Goal: Information Seeking & Learning: Learn about a topic

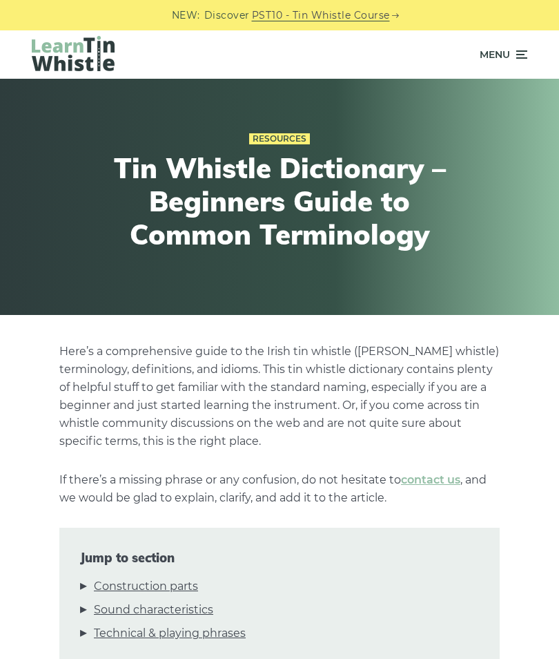
click at [523, 61] on icon at bounding box center [521, 54] width 14 height 17
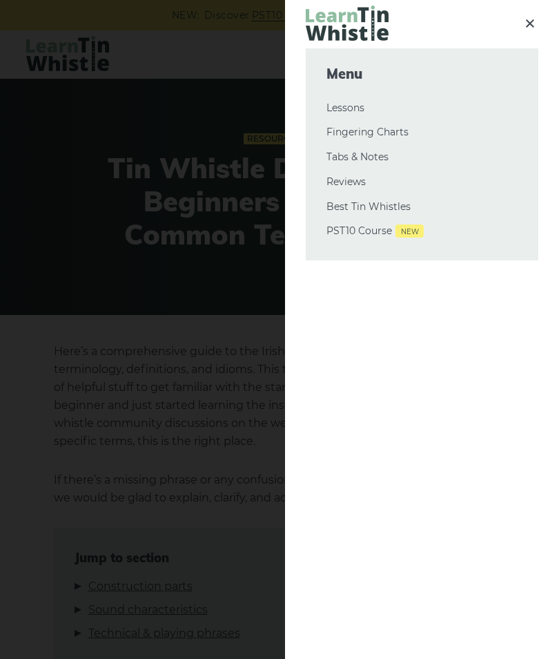
click at [255, 289] on div at bounding box center [279, 329] width 559 height 659
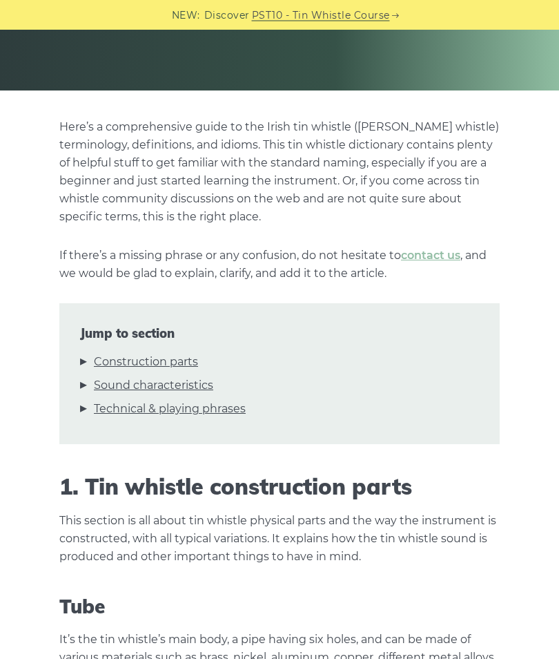
scroll to position [271, 0]
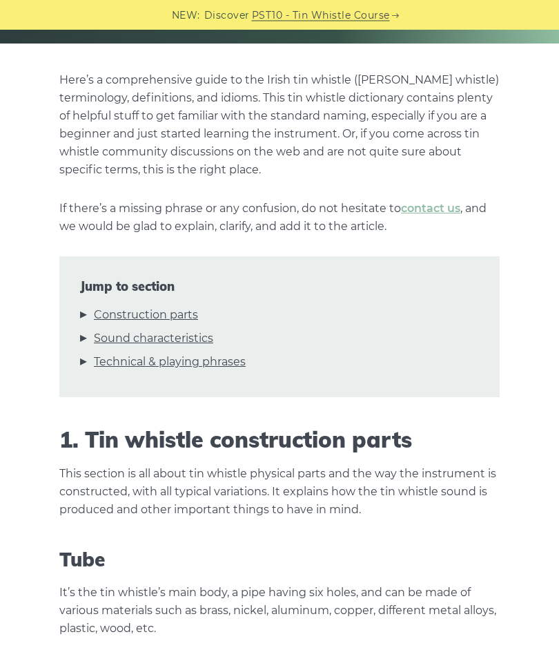
click at [191, 321] on link "Construction parts" at bounding box center [146, 316] width 104 height 18
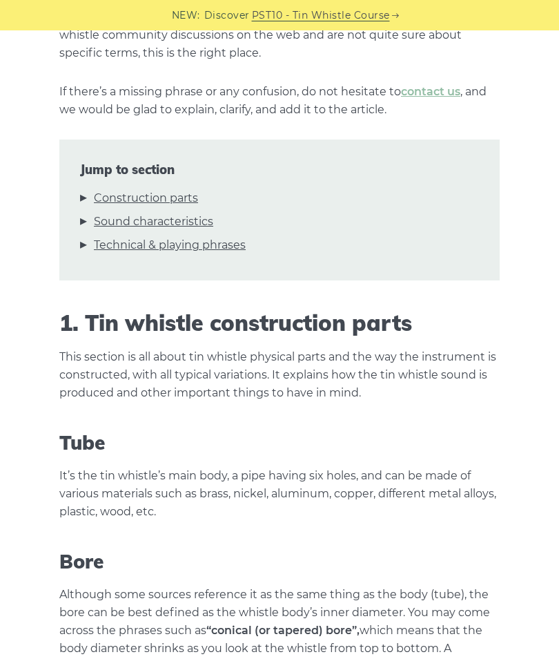
scroll to position [385, 0]
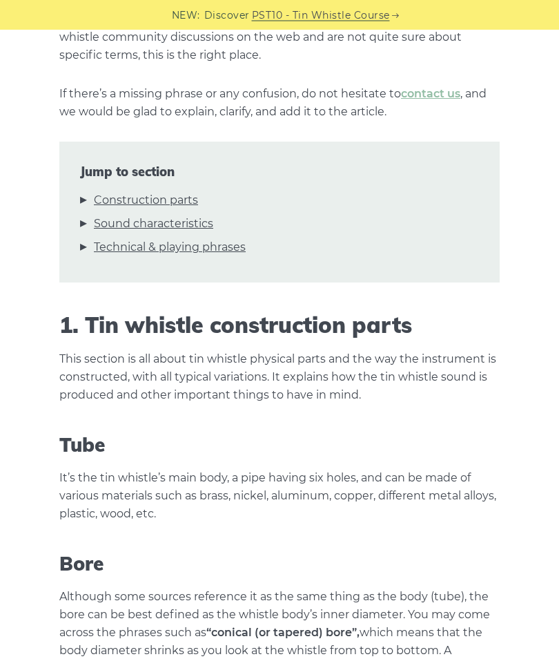
click at [184, 226] on link "Sound characteristics" at bounding box center [153, 224] width 119 height 18
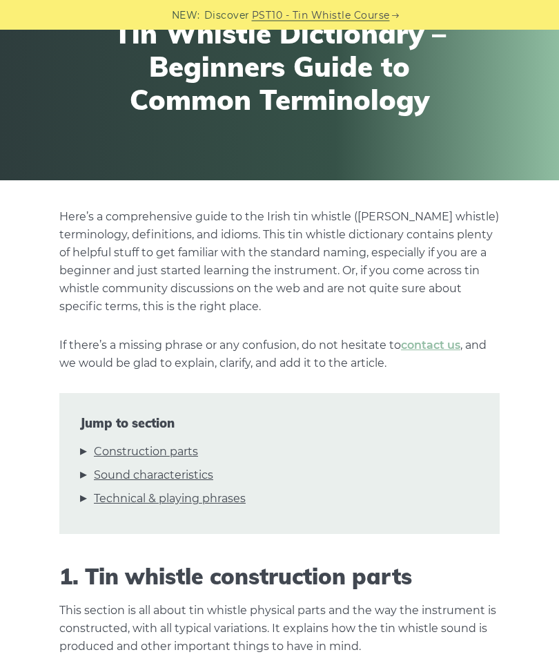
scroll to position [0, 0]
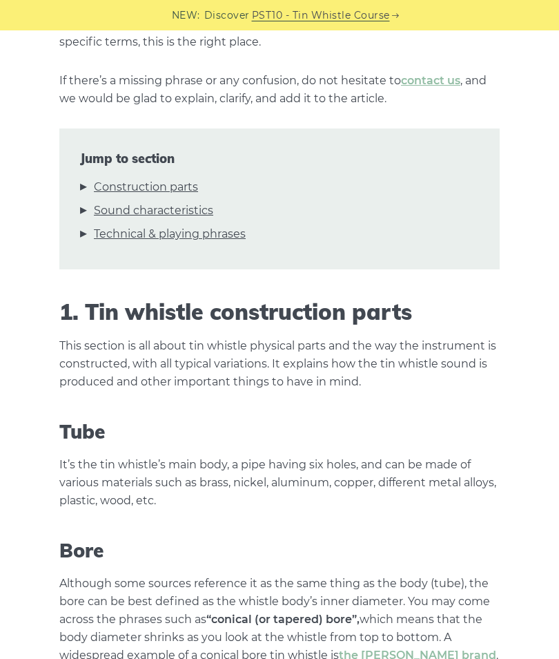
scroll to position [545, 0]
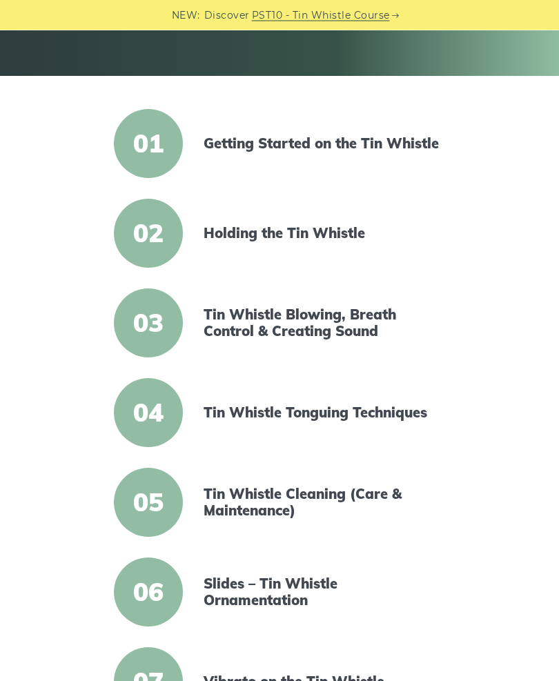
scroll to position [224, 0]
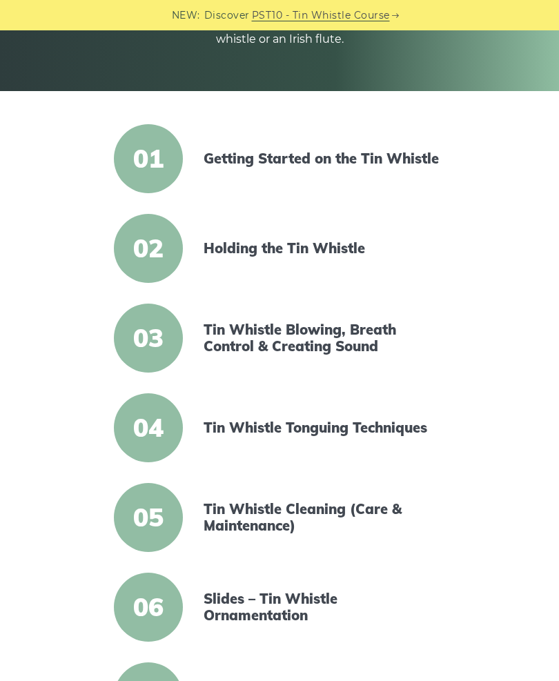
click at [156, 240] on span "02" at bounding box center [148, 248] width 69 height 69
click at [352, 250] on link "Holding the Tin Whistle" at bounding box center [322, 248] width 237 height 17
click at [349, 340] on link "Tin Whistle Blowing, Breath Control & Creating Sound" at bounding box center [322, 338] width 237 height 33
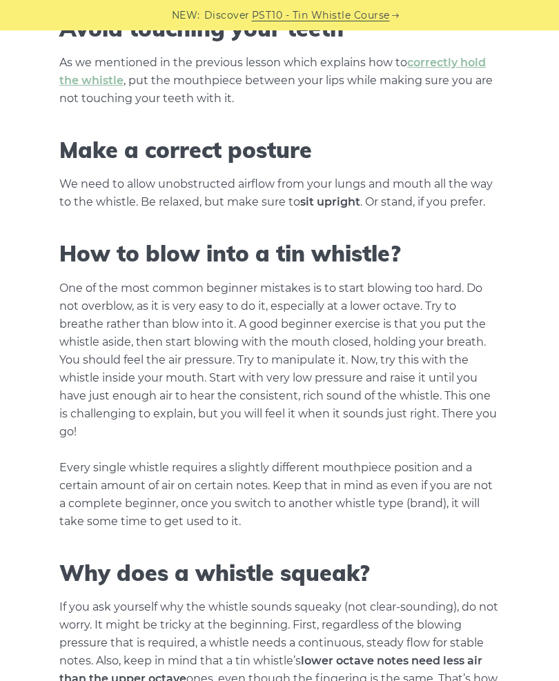
scroll to position [743, 0]
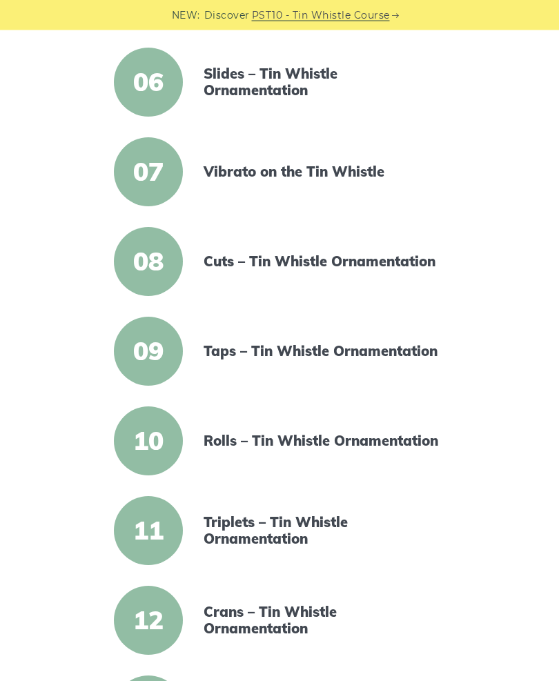
scroll to position [750, 0]
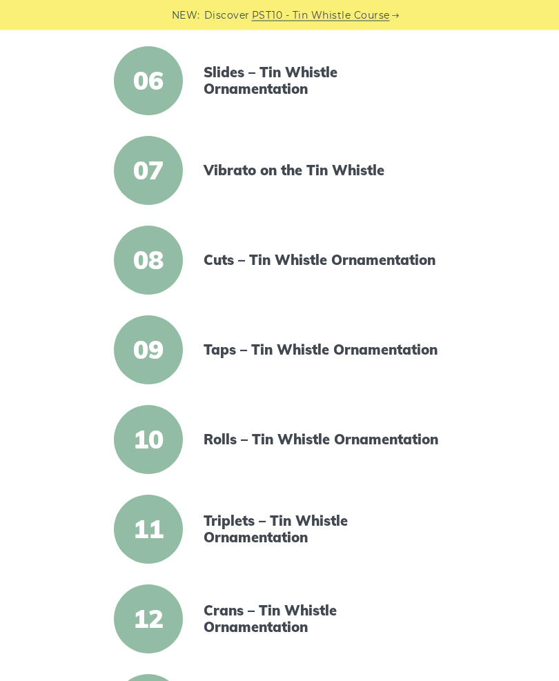
click at [281, 79] on link "Slides – Tin Whistle Ornamentation" at bounding box center [322, 81] width 237 height 33
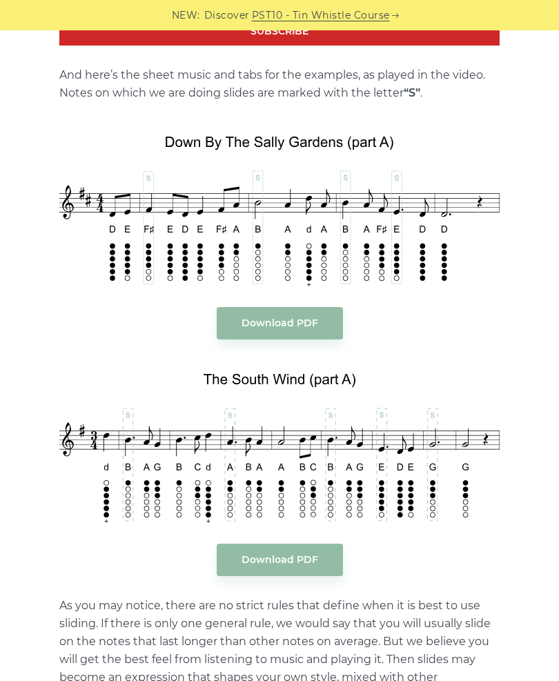
scroll to position [1420, 0]
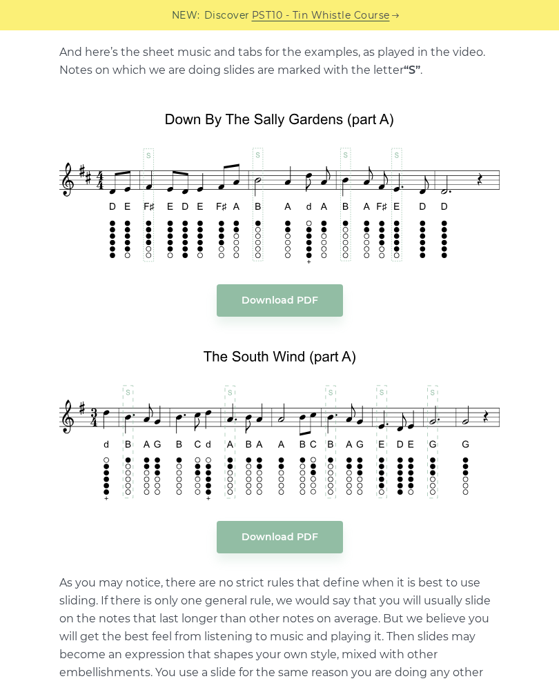
click at [302, 293] on link "Download PDF" at bounding box center [280, 300] width 126 height 32
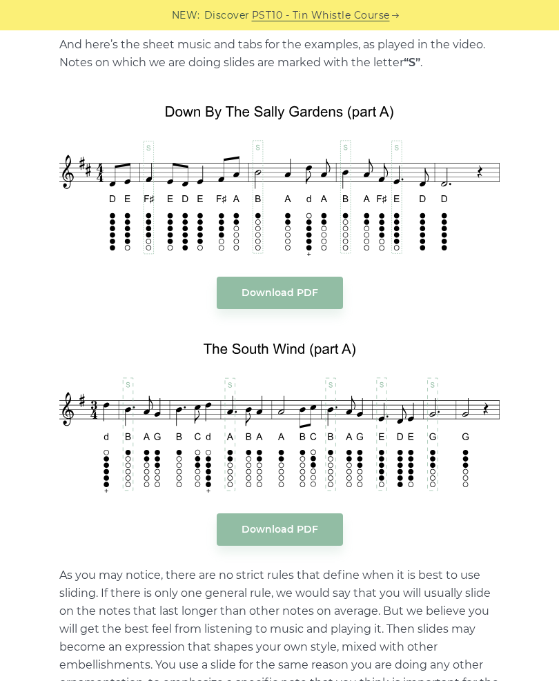
click at [295, 518] on link "Download PDF" at bounding box center [280, 530] width 126 height 32
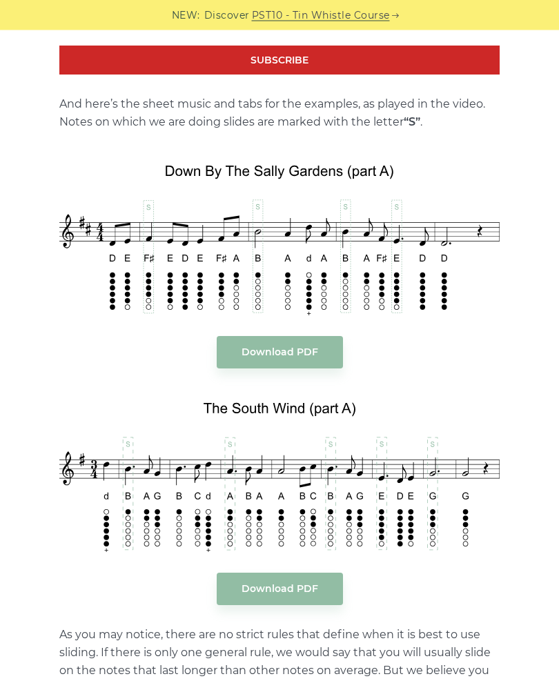
scroll to position [1368, 0]
click at [320, 152] on img at bounding box center [279, 233] width 440 height 163
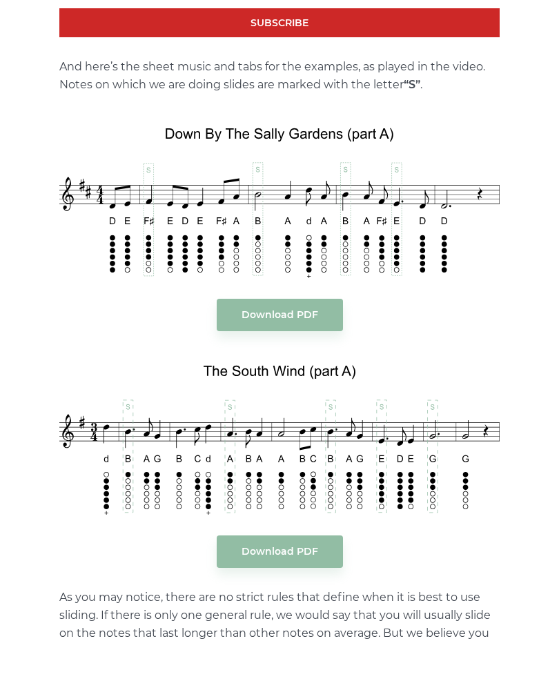
scroll to position [1405, 0]
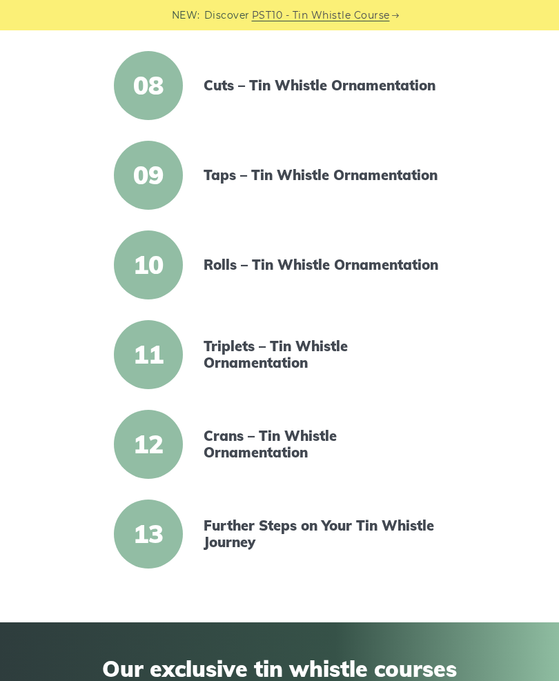
scroll to position [928, 0]
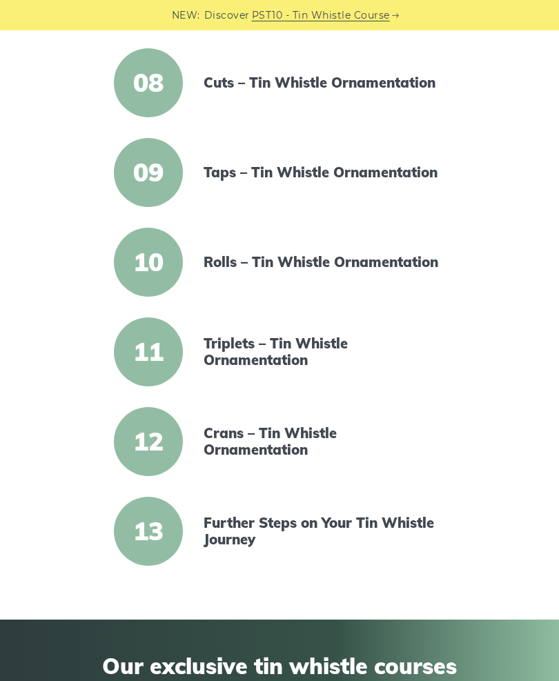
click at [288, 271] on link "Rolls – Tin Whistle Ornamentation" at bounding box center [322, 262] width 237 height 17
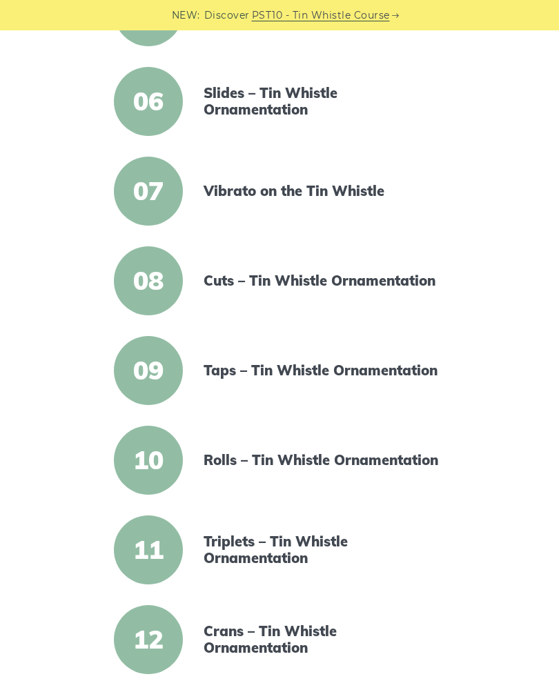
scroll to position [729, 0]
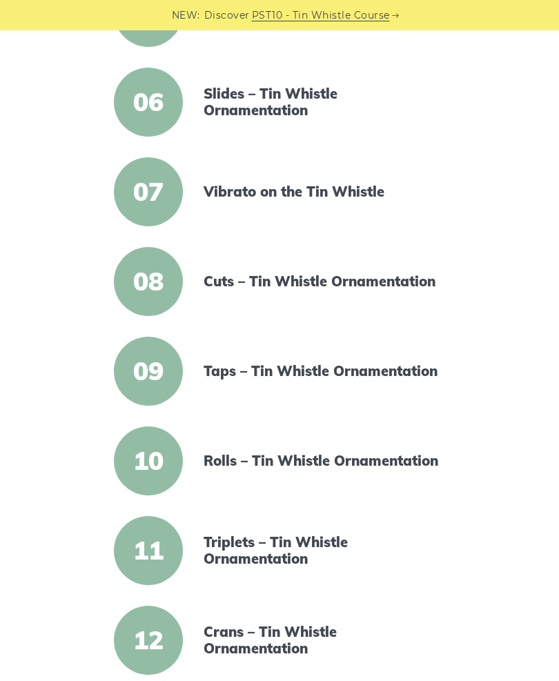
click at [298, 284] on link "Cuts – Tin Whistle Ornamentation" at bounding box center [322, 281] width 237 height 17
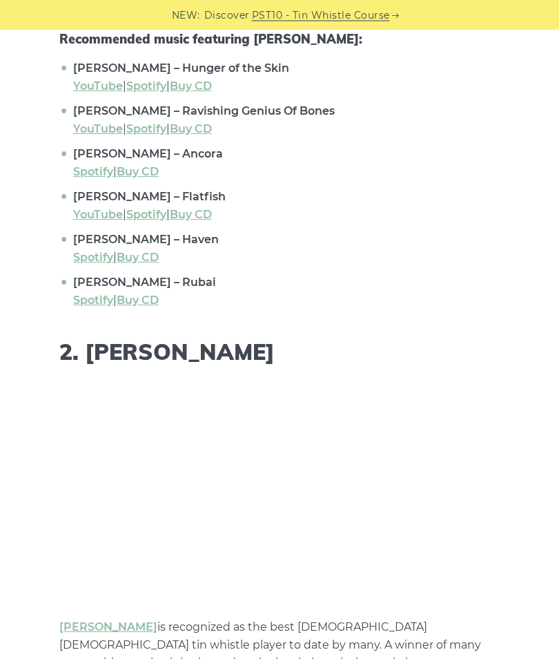
scroll to position [1579, 0]
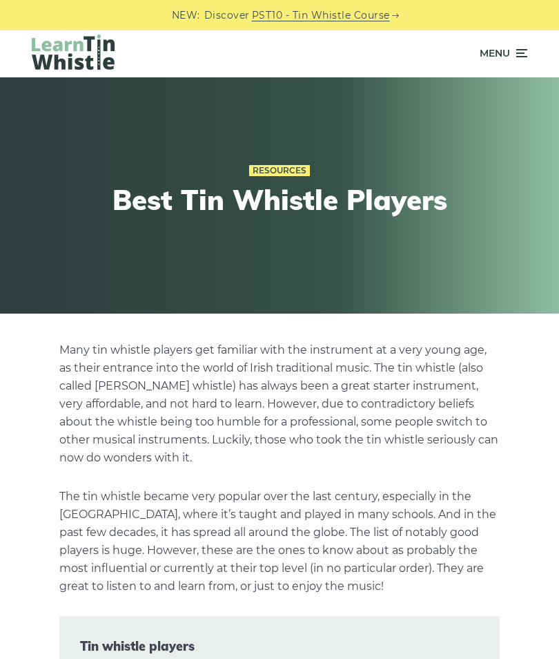
scroll to position [1, 0]
